Goal: Information Seeking & Learning: Learn about a topic

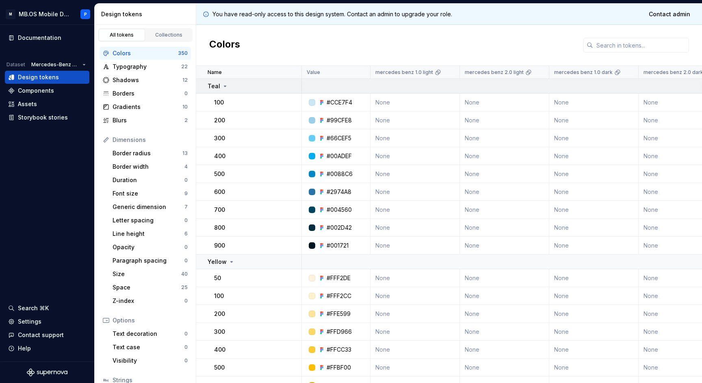
click at [234, 86] on div "Teal" at bounding box center [254, 86] width 93 height 8
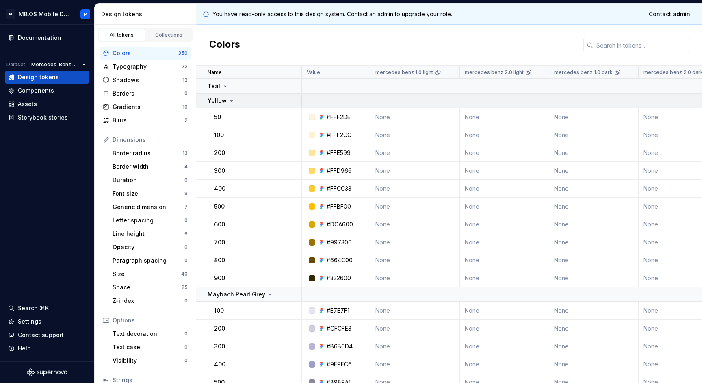
click at [234, 102] on div "Yellow" at bounding box center [254, 101] width 93 height 8
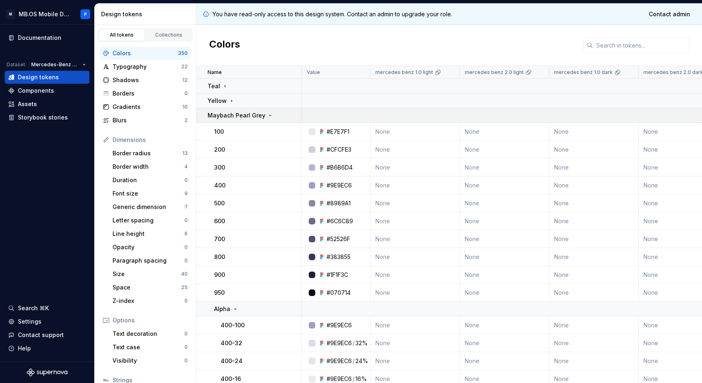
click at [234, 120] on td "Maybach Pearl Grey" at bounding box center [249, 115] width 106 height 15
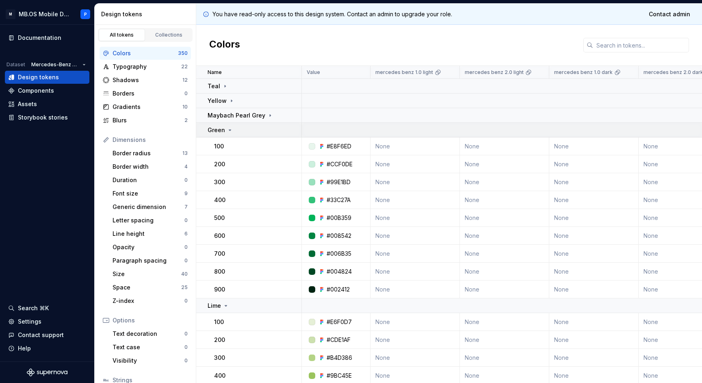
click at [234, 131] on div "Green" at bounding box center [254, 130] width 93 height 8
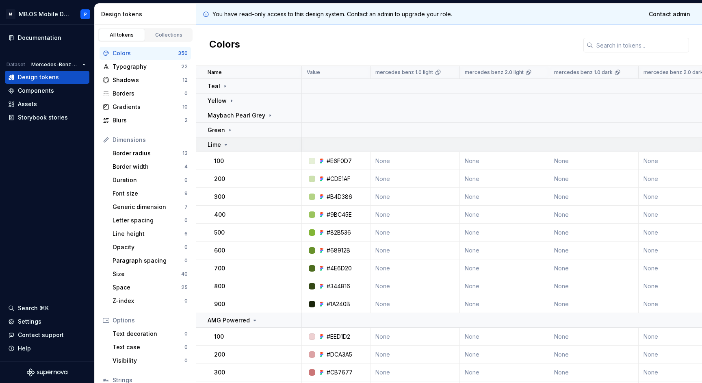
click at [234, 144] on div "Lime" at bounding box center [254, 145] width 93 height 8
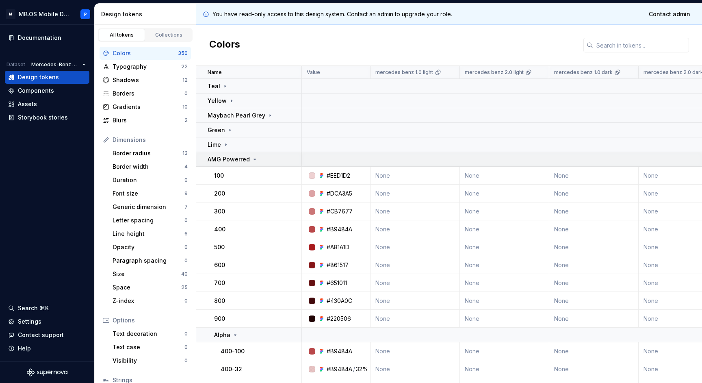
click at [234, 160] on p "AMG Powerred" at bounding box center [229, 159] width 42 height 8
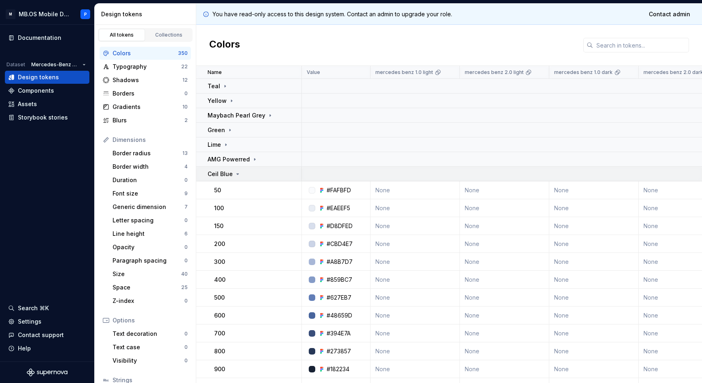
click at [235, 172] on icon at bounding box center [237, 174] width 6 height 6
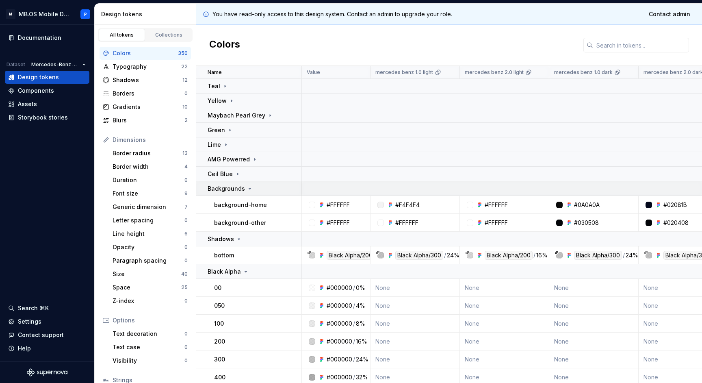
click at [237, 190] on p "Backgrounds" at bounding box center [226, 188] width 37 height 8
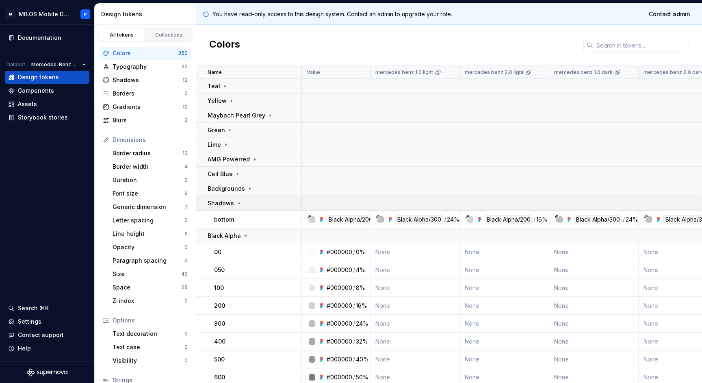
click at [238, 203] on icon at bounding box center [239, 203] width 2 height 1
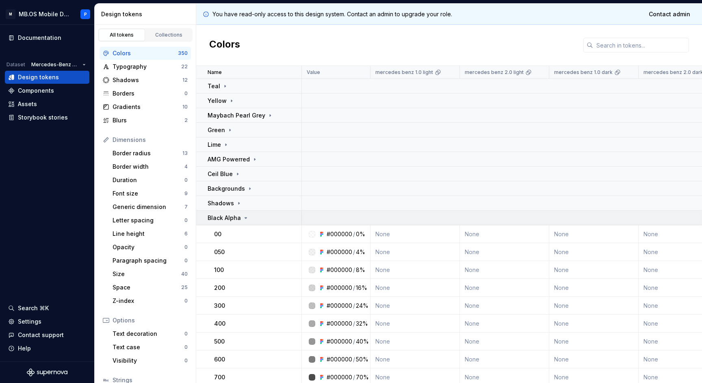
click at [238, 221] on p "Black Alpha" at bounding box center [224, 218] width 33 height 8
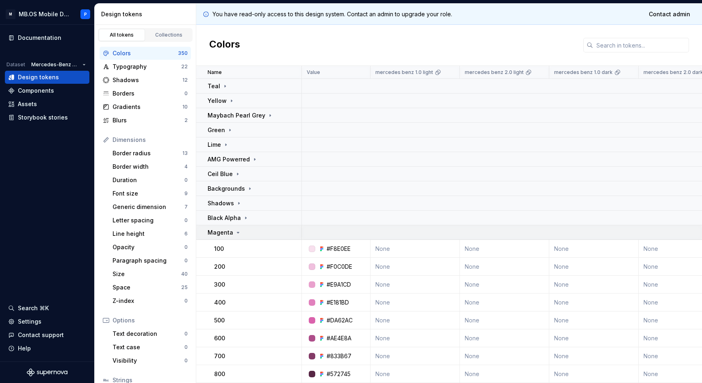
click at [238, 230] on icon at bounding box center [238, 232] width 6 height 6
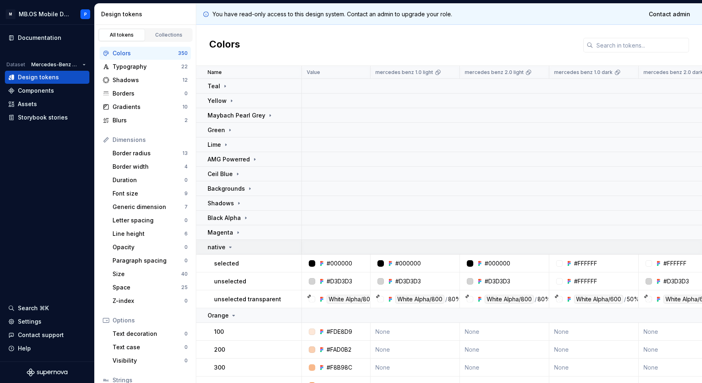
click at [239, 252] on td "native" at bounding box center [249, 247] width 106 height 15
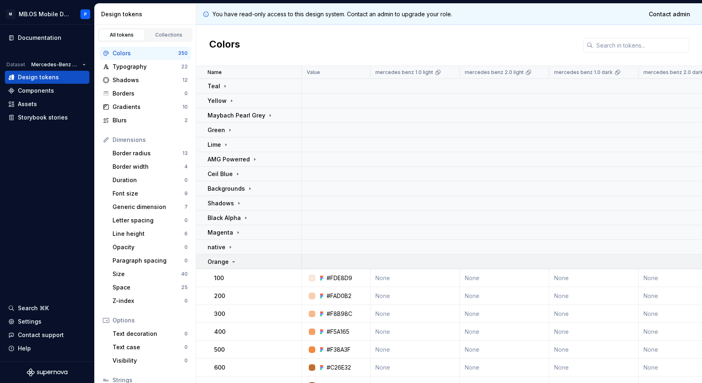
click at [239, 263] on div "Orange" at bounding box center [254, 262] width 93 height 8
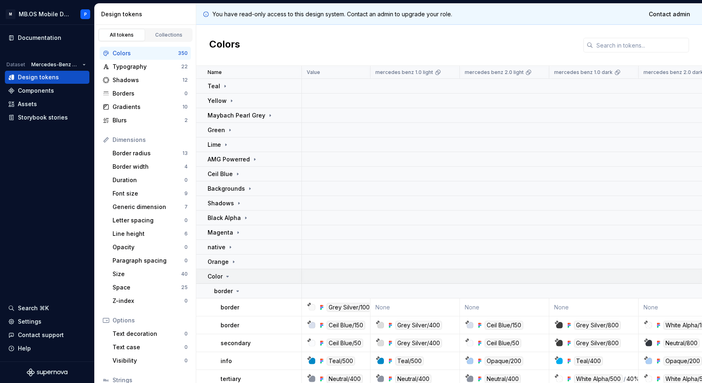
click at [238, 277] on div "Color" at bounding box center [254, 276] width 93 height 8
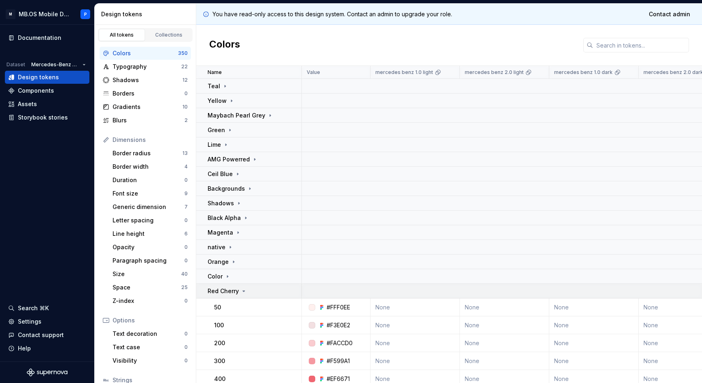
click at [238, 288] on div "Red Cherry" at bounding box center [227, 291] width 39 height 8
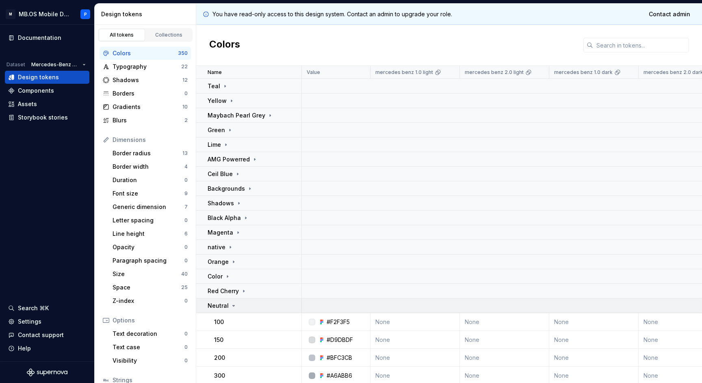
click at [238, 301] on div "Neutral" at bounding box center [254, 305] width 93 height 8
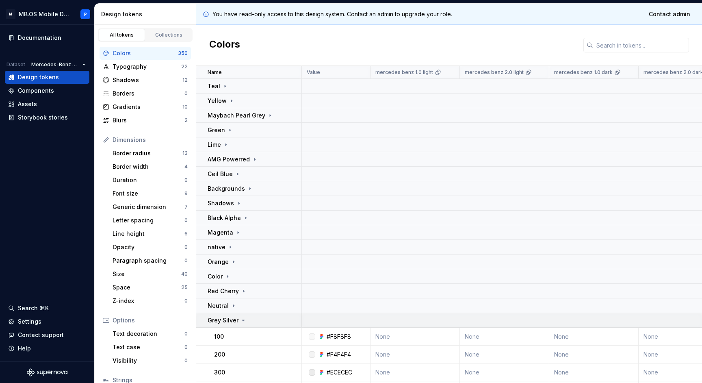
click at [237, 317] on div "Grey Silver" at bounding box center [227, 320] width 39 height 8
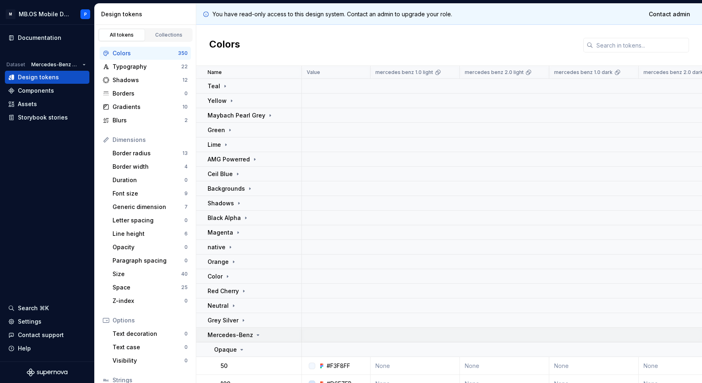
click at [238, 338] on p "Mercedes-Benz" at bounding box center [230, 335] width 45 height 8
click at [239, 353] on td "White Alpha" at bounding box center [249, 349] width 106 height 15
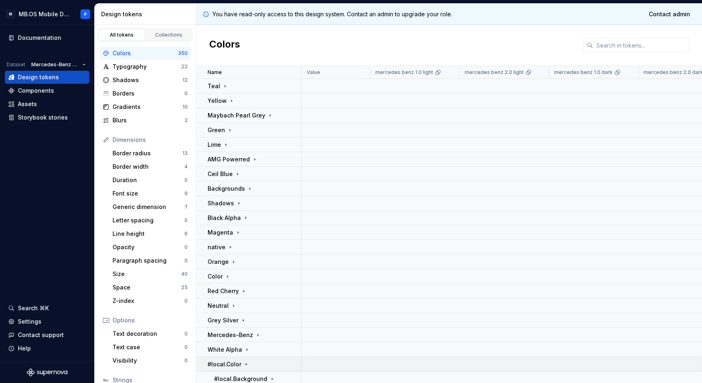
click at [238, 361] on p "#local.Color" at bounding box center [225, 364] width 34 height 8
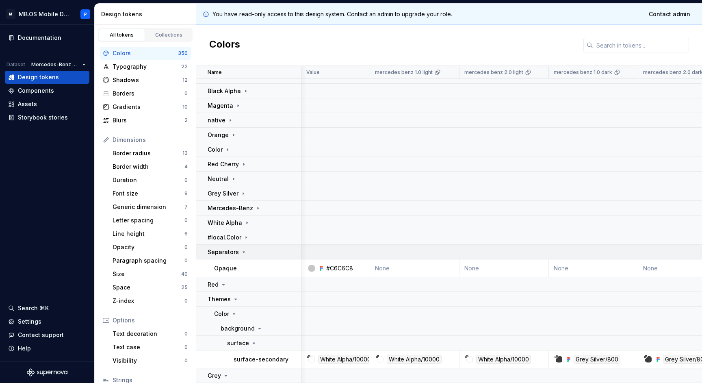
click at [240, 249] on icon at bounding box center [243, 252] width 6 height 6
click at [239, 283] on div "Red" at bounding box center [254, 284] width 93 height 8
click at [239, 299] on div "Themes" at bounding box center [254, 299] width 93 height 8
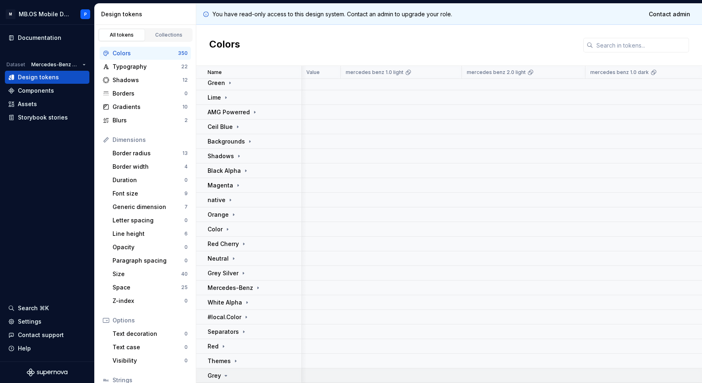
scroll to position [47, 0]
click at [238, 363] on div "Themes" at bounding box center [254, 361] width 93 height 8
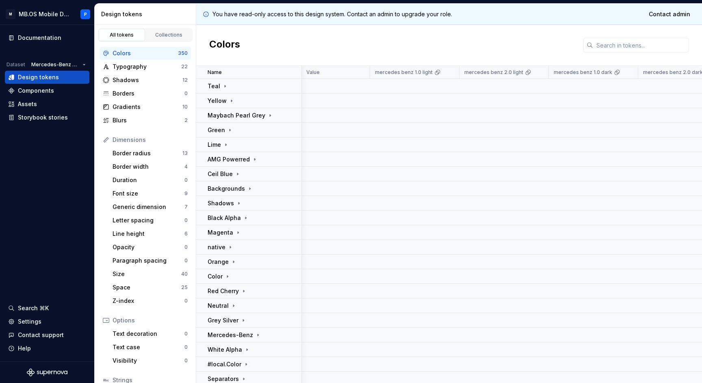
scroll to position [0, 0]
